Goal: Task Accomplishment & Management: Manage account settings

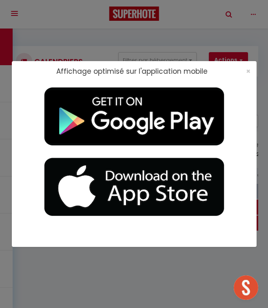
click at [245, 70] on div "×" at bounding box center [245, 71] width 20 height 8
click at [248, 70] on span "×" at bounding box center [248, 71] width 4 height 10
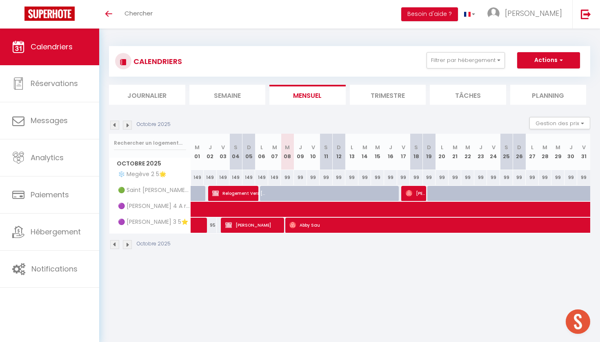
click at [116, 126] on img at bounding box center [114, 125] width 9 height 9
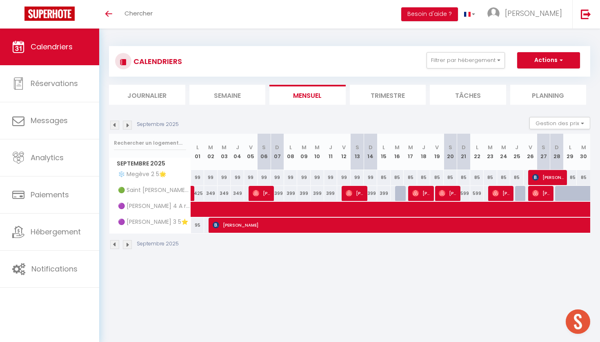
click at [116, 126] on img at bounding box center [114, 125] width 9 height 9
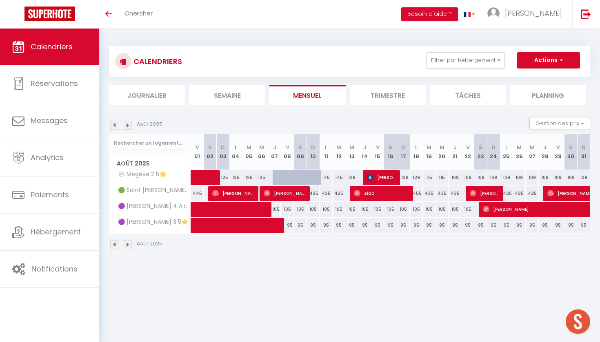
click at [124, 123] on img at bounding box center [127, 125] width 9 height 9
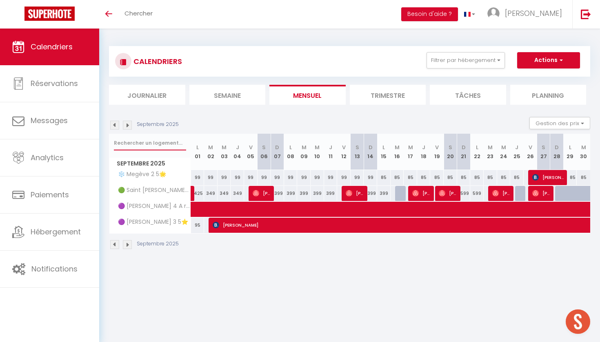
click at [135, 144] on input "text" at bounding box center [150, 143] width 72 height 15
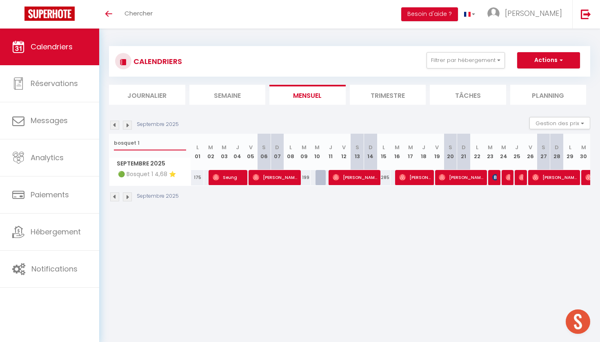
type input "bosquet 1"
click at [268, 177] on div at bounding box center [493, 178] width 13 height 16
click at [268, 177] on img at bounding box center [495, 177] width 7 height 7
select select "OK"
select select "KO"
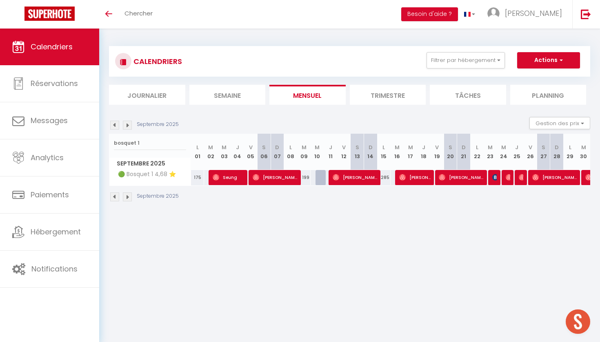
select select "0"
select select "1"
select select
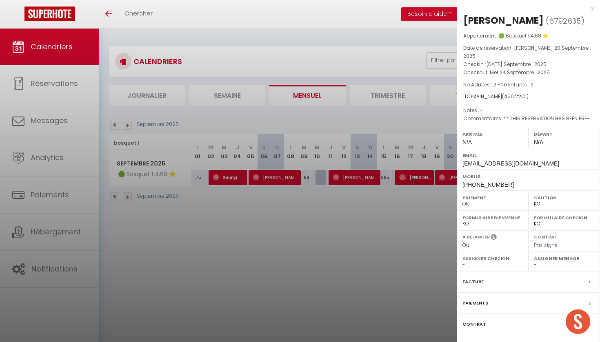
click at [268, 199] on div at bounding box center [300, 171] width 600 height 342
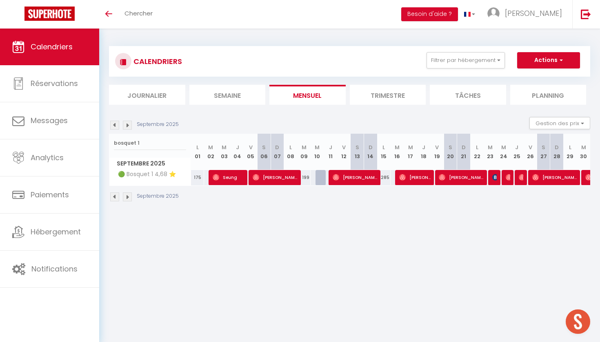
click at [268, 177] on img at bounding box center [495, 177] width 7 height 7
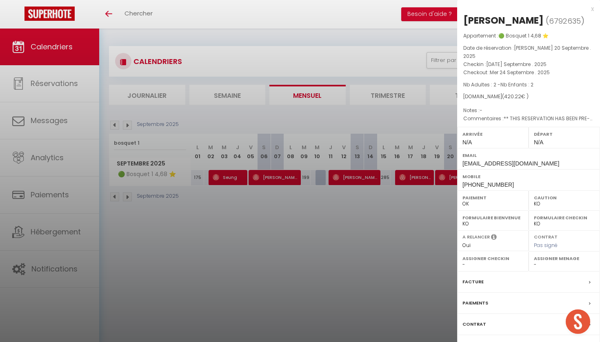
click at [268, 132] on div "Arrivée N/A" at bounding box center [492, 137] width 71 height 21
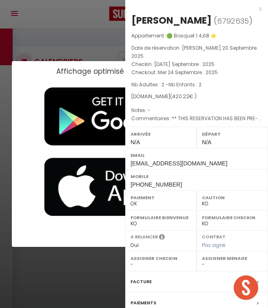
click at [82, 35] on div "Affichage optimisé sur l'application mobile ×" at bounding box center [134, 154] width 245 height 308
click at [79, 67] on h2 "Affichage optimisé sur l'application mobile" at bounding box center [131, 71] width 151 height 8
click at [102, 260] on div "Affichage optimisé sur l'application mobile ×" at bounding box center [134, 154] width 245 height 308
click at [17, 69] on div "Affichage optimisé sur l'application mobile ×" at bounding box center [133, 71] width 243 height 8
click at [56, 21] on div "Affichage optimisé sur l'application mobile ×" at bounding box center [134, 154] width 245 height 308
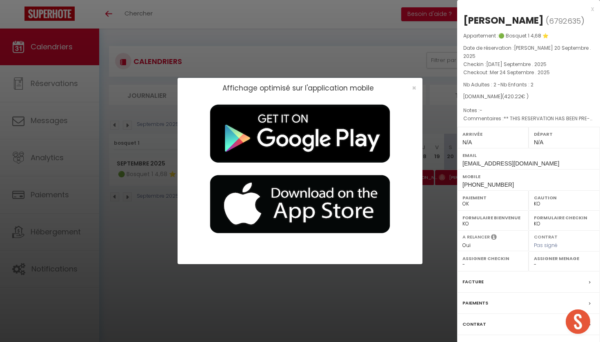
click at [268, 12] on div "x" at bounding box center [525, 9] width 137 height 10
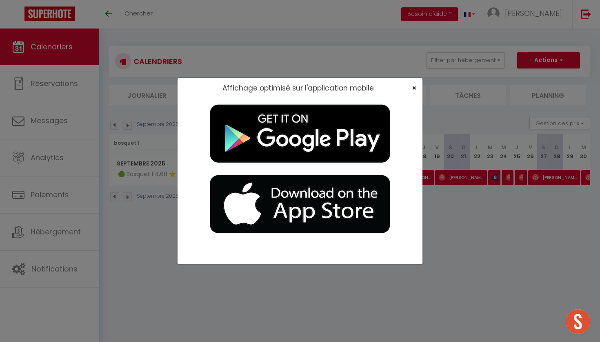
click at [268, 88] on span "×" at bounding box center [414, 88] width 4 height 10
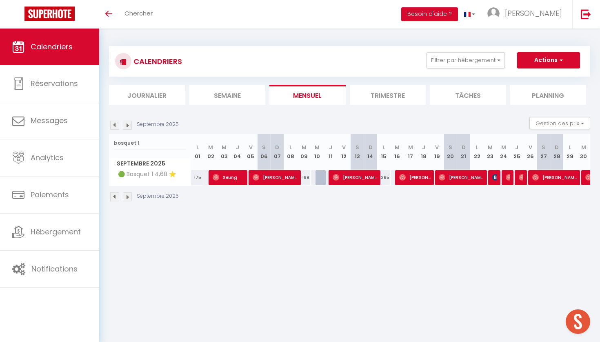
click at [268, 175] on div at bounding box center [494, 178] width 13 height 16
click at [268, 180] on img at bounding box center [495, 177] width 7 height 7
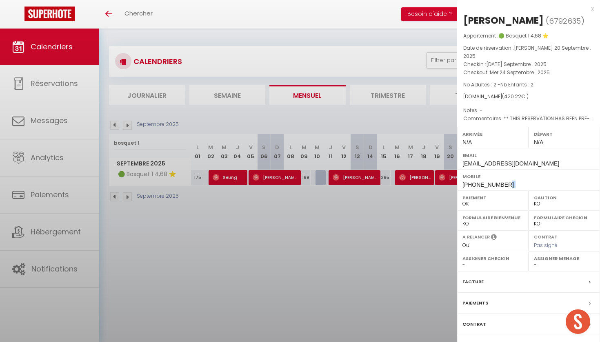
click at [268, 180] on div "Mobile [PHONE_NUMBER]" at bounding box center [528, 179] width 143 height 21
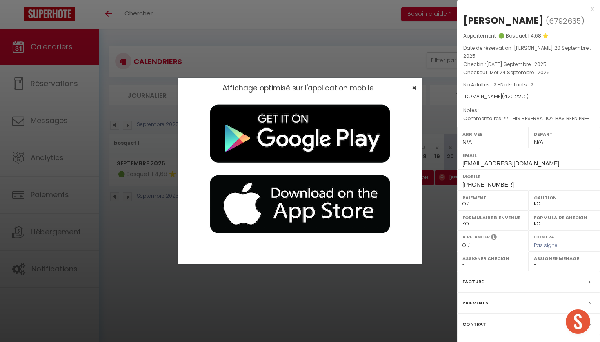
click at [268, 92] on span "×" at bounding box center [414, 88] width 4 height 10
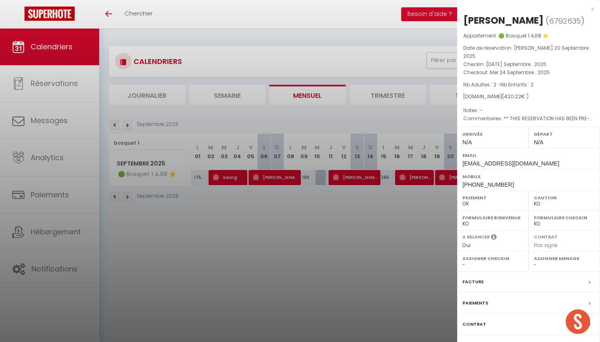
click at [155, 143] on div at bounding box center [300, 171] width 600 height 342
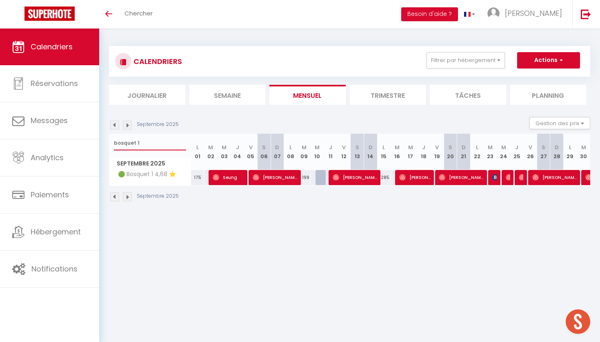
click at [149, 142] on input "bosquet 1" at bounding box center [150, 143] width 72 height 15
type input "b"
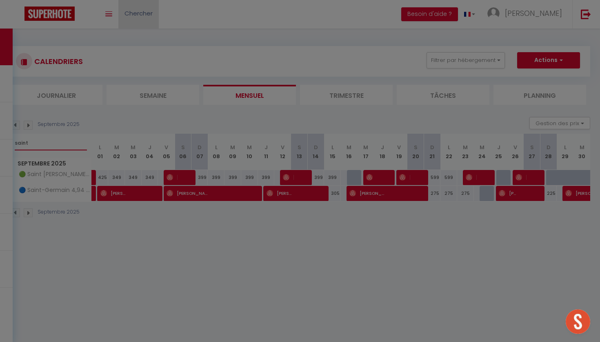
type input "saint"
